Goal: Task Accomplishment & Management: Manage account settings

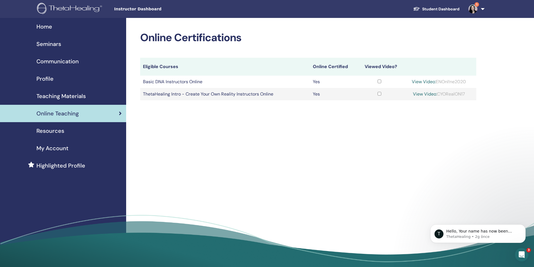
click at [48, 42] on span "Seminars" at bounding box center [48, 44] width 25 height 8
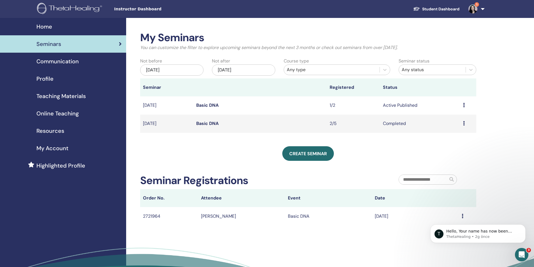
click html "T Hello, Your name has now been updated per your request. Can you kindly confir…"
click at [522, 227] on button "Dismiss notification" at bounding box center [523, 226] width 7 height 7
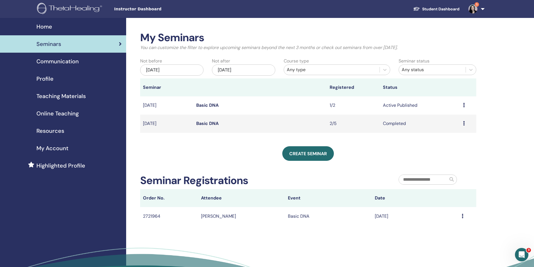
click at [462, 216] on icon at bounding box center [463, 216] width 2 height 4
click at [310, 229] on div "My Seminars You can customize the filter to explore upcoming seminars beyond th…" at bounding box center [326, 161] width 400 height 286
click at [291, 215] on td "Basic DNA" at bounding box center [328, 216] width 87 height 18
click at [212, 213] on td "[PERSON_NAME]" at bounding box center [241, 216] width 87 height 18
click at [145, 198] on th "Order No." at bounding box center [169, 198] width 58 height 18
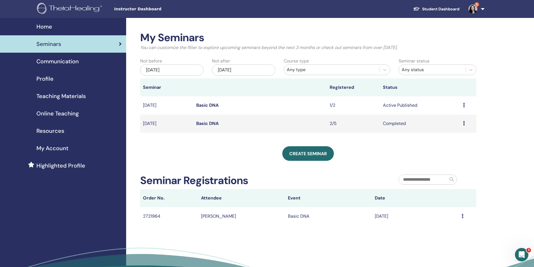
click at [146, 213] on td "2721964" at bounding box center [169, 216] width 58 height 18
click at [165, 105] on td "[DATE]" at bounding box center [166, 105] width 53 height 18
click at [463, 104] on icon at bounding box center [464, 105] width 2 height 4
click at [451, 124] on link "Attendees" at bounding box center [447, 125] width 21 height 6
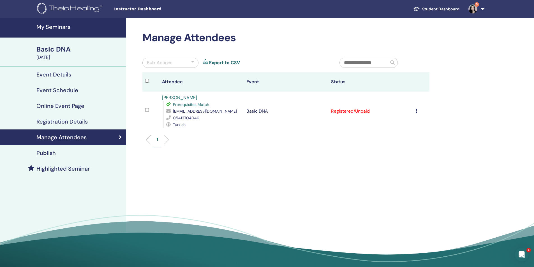
click at [416, 110] on icon at bounding box center [416, 111] width 2 height 4
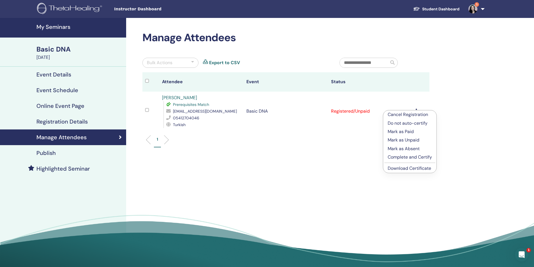
click at [411, 130] on p "Mark as Paid" at bounding box center [410, 131] width 44 height 7
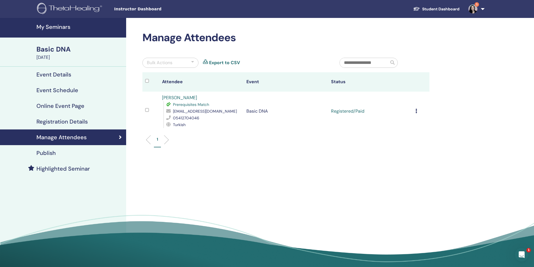
click at [416, 111] on icon at bounding box center [416, 111] width 2 height 4
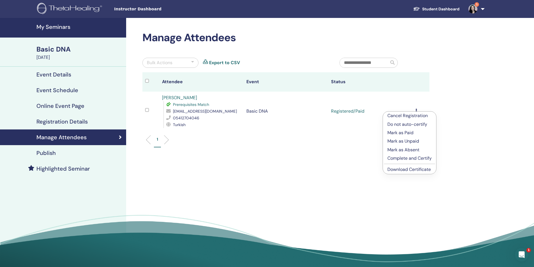
click at [200, 106] on span "Prerequisites Match" at bounding box center [191, 104] width 36 height 5
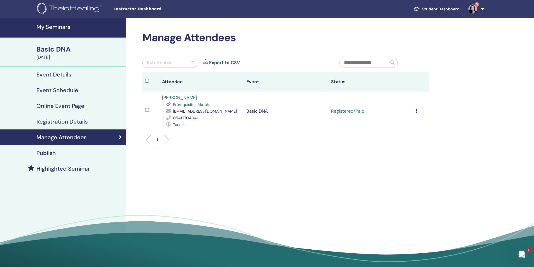
click at [198, 102] on span "Prerequisites Match" at bounding box center [191, 104] width 36 height 5
click at [416, 110] on icon at bounding box center [416, 111] width 2 height 4
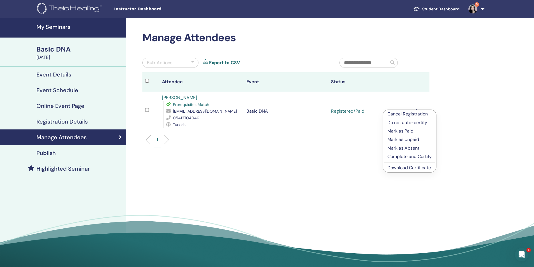
click at [451, 113] on div "Manage Attendees Bulk Actions Export to CSV Attendee Event Status Kuthan SAVASC…" at bounding box center [304, 144] width 356 height 253
